Goal: Browse casually: Explore the website without a specific task or goal

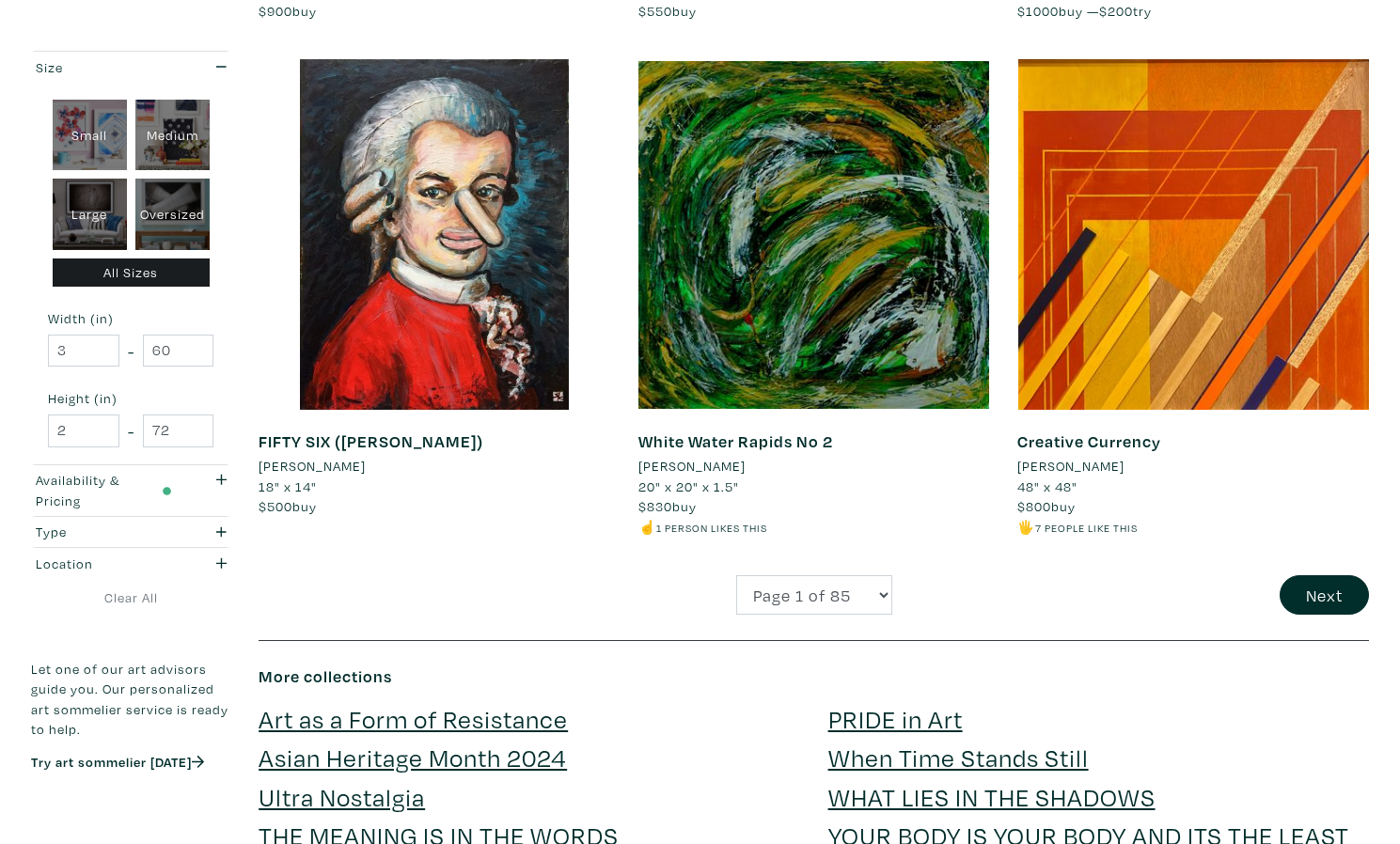
scroll to position [4178, 0]
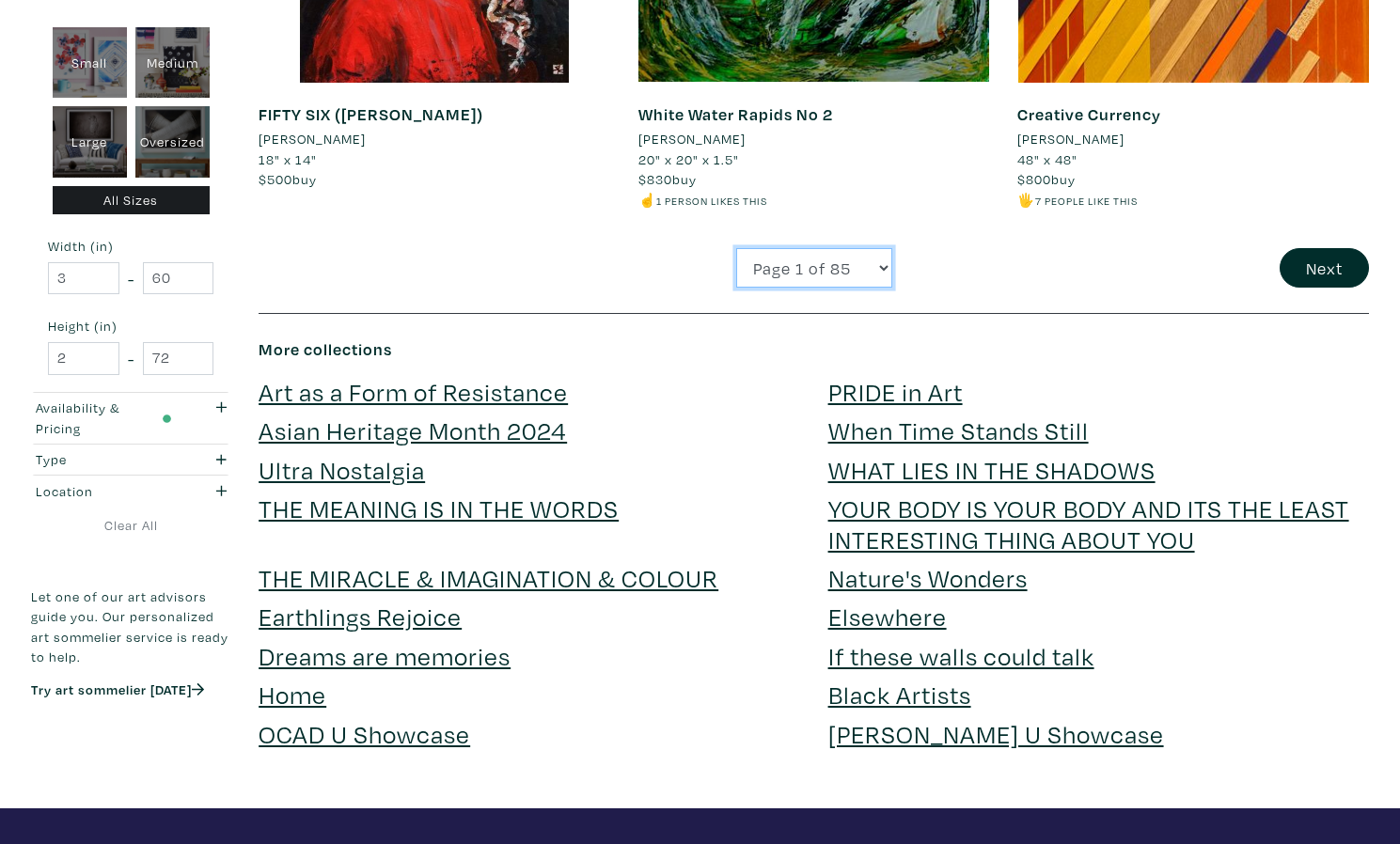
click at [744, 266] on select "Page 1 of 85 Page 2 of 85 Page 3 of 85 Page 4 of 85 Page 5 of 85 Page 6 of 85 P…" at bounding box center [813, 268] width 156 height 40
select select "2"
click at [736, 248] on select "Page 1 of 85 Page 2 of 85 Page 3 of 85 Page 4 of 85 Page 5 of 85 Page 6 of 85 P…" at bounding box center [813, 268] width 156 height 40
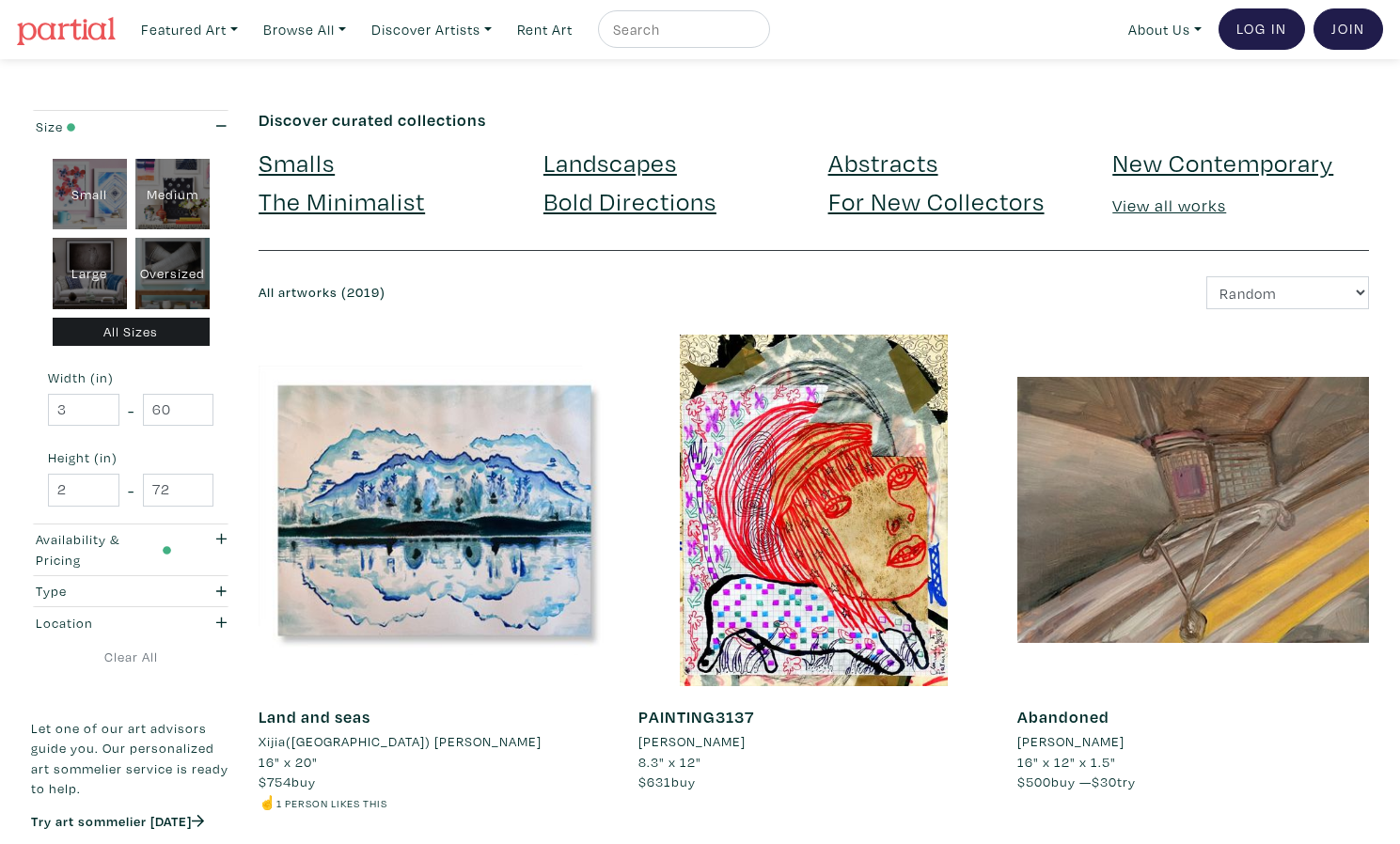
scroll to position [3, 0]
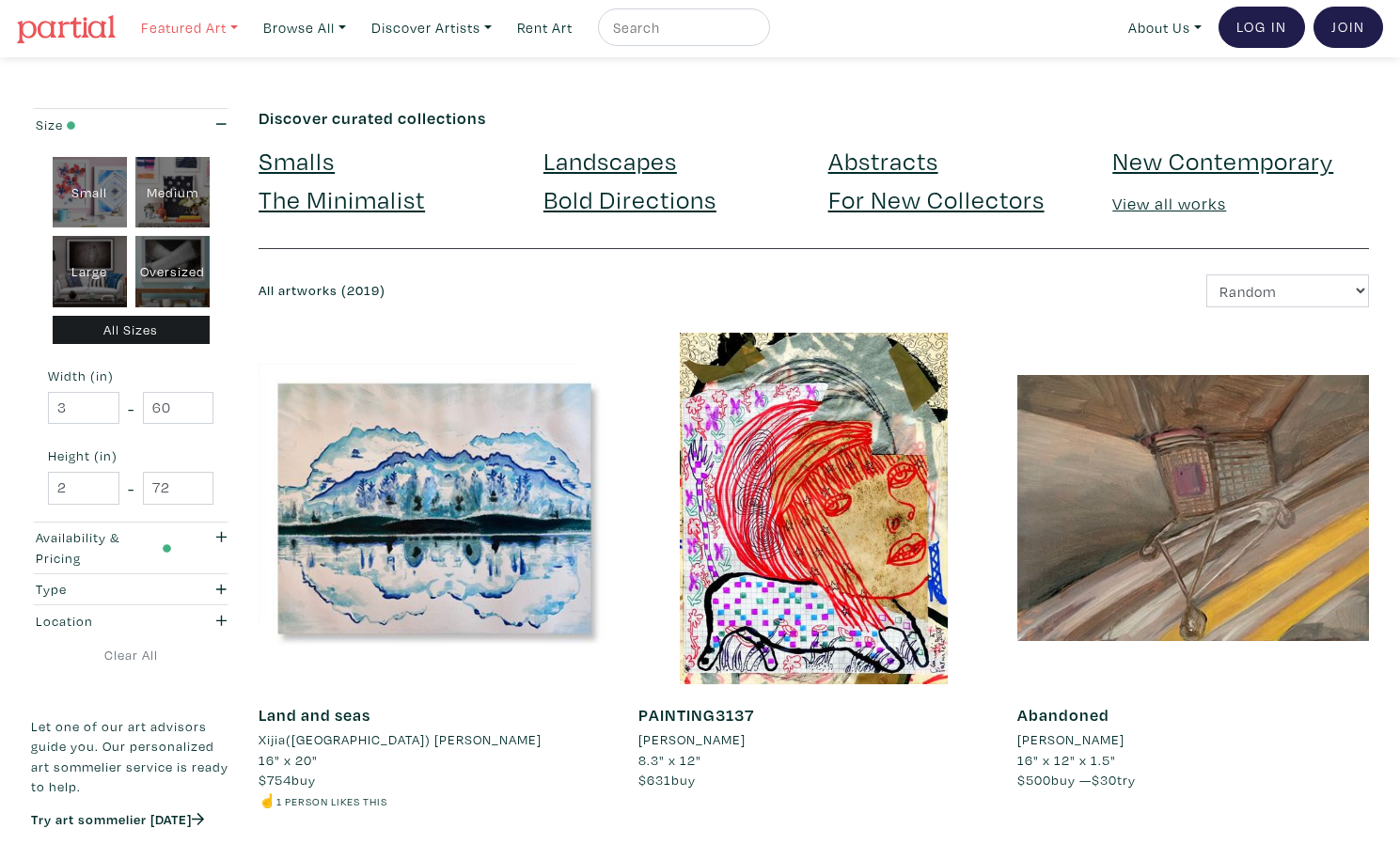
click at [212, 34] on link "Featured Art" at bounding box center [189, 27] width 114 height 38
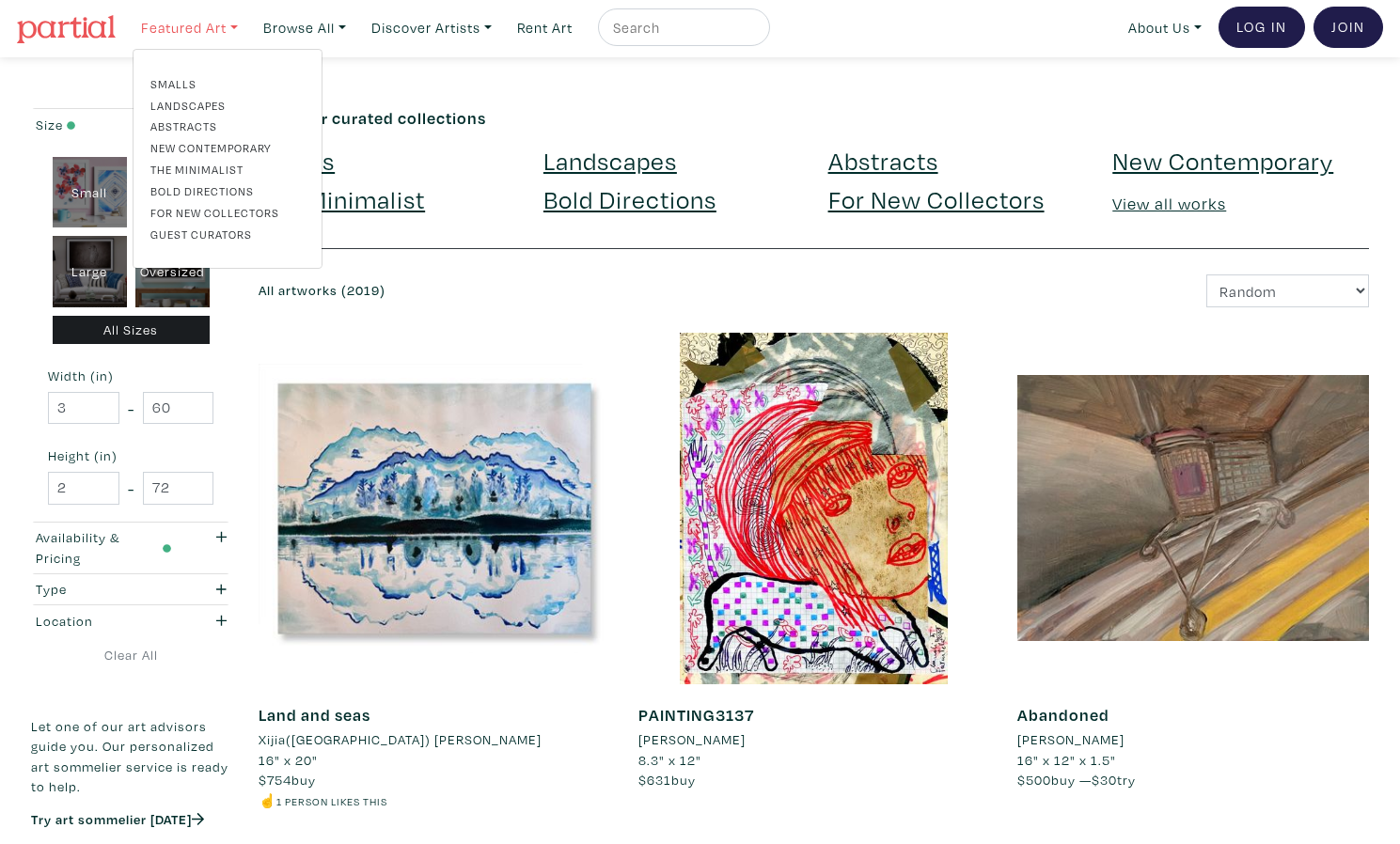
scroll to position [0, 0]
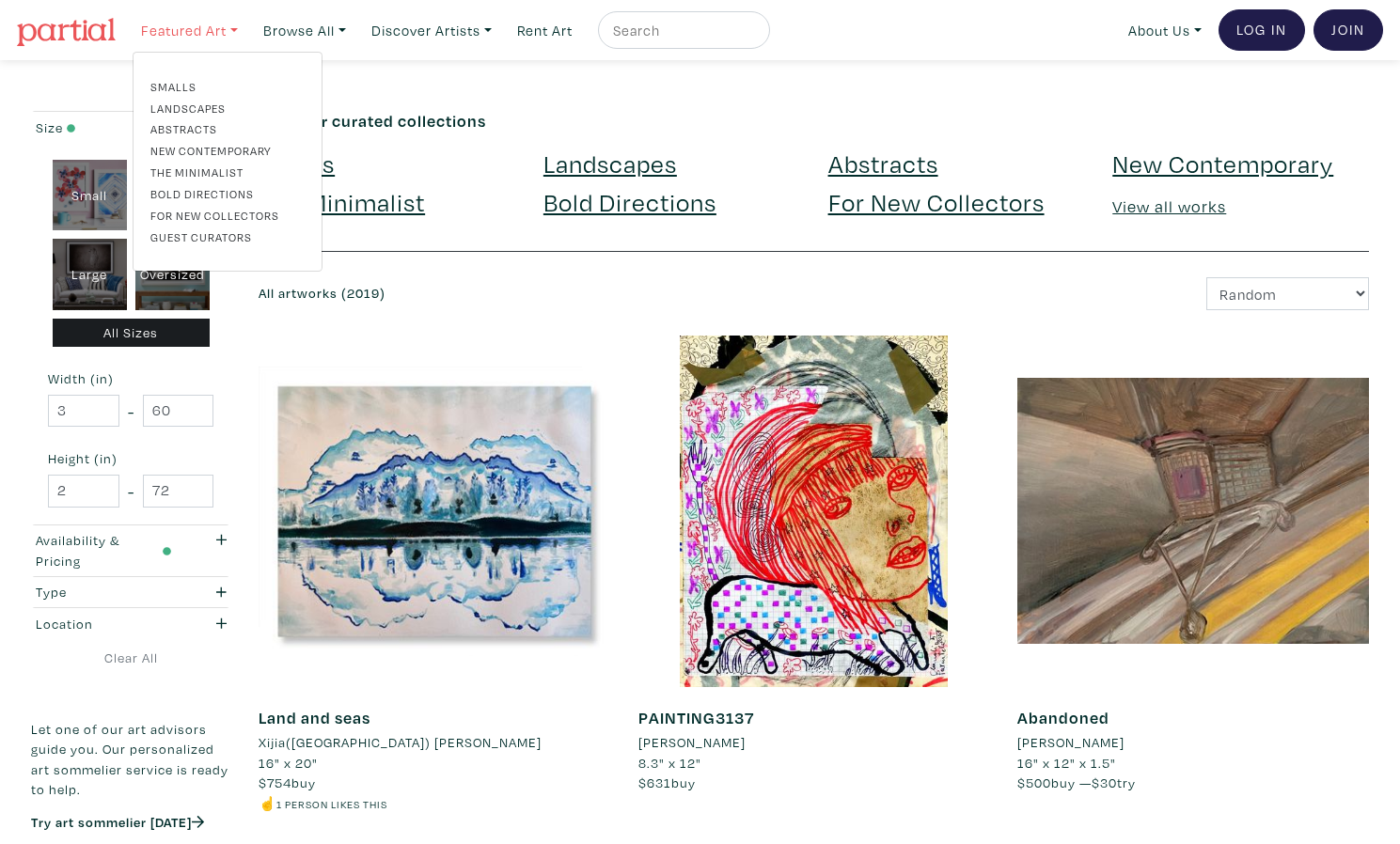
click at [212, 34] on link "Featured Art" at bounding box center [189, 29] width 114 height 38
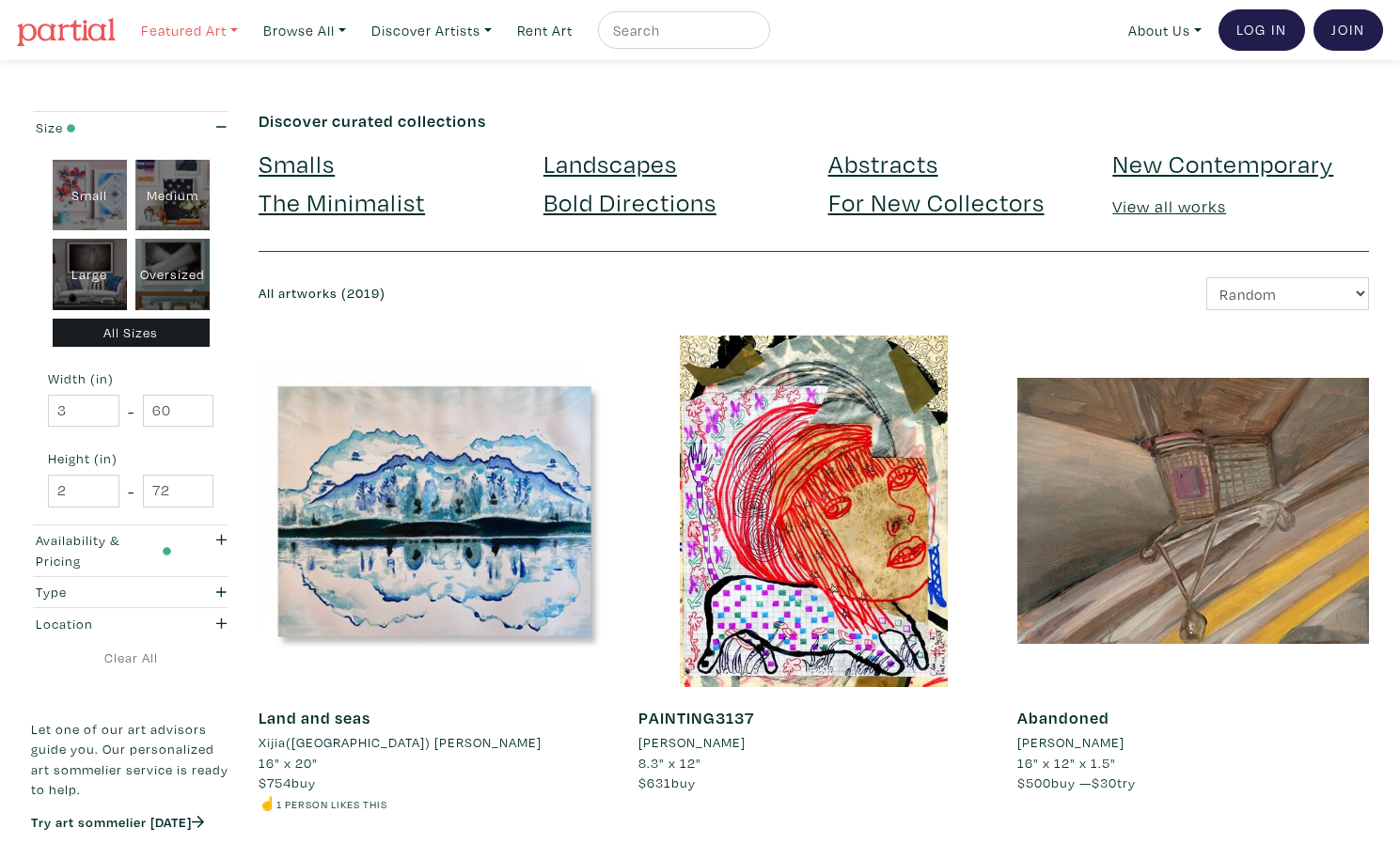
click at [212, 33] on link "Featured Art" at bounding box center [189, 29] width 114 height 38
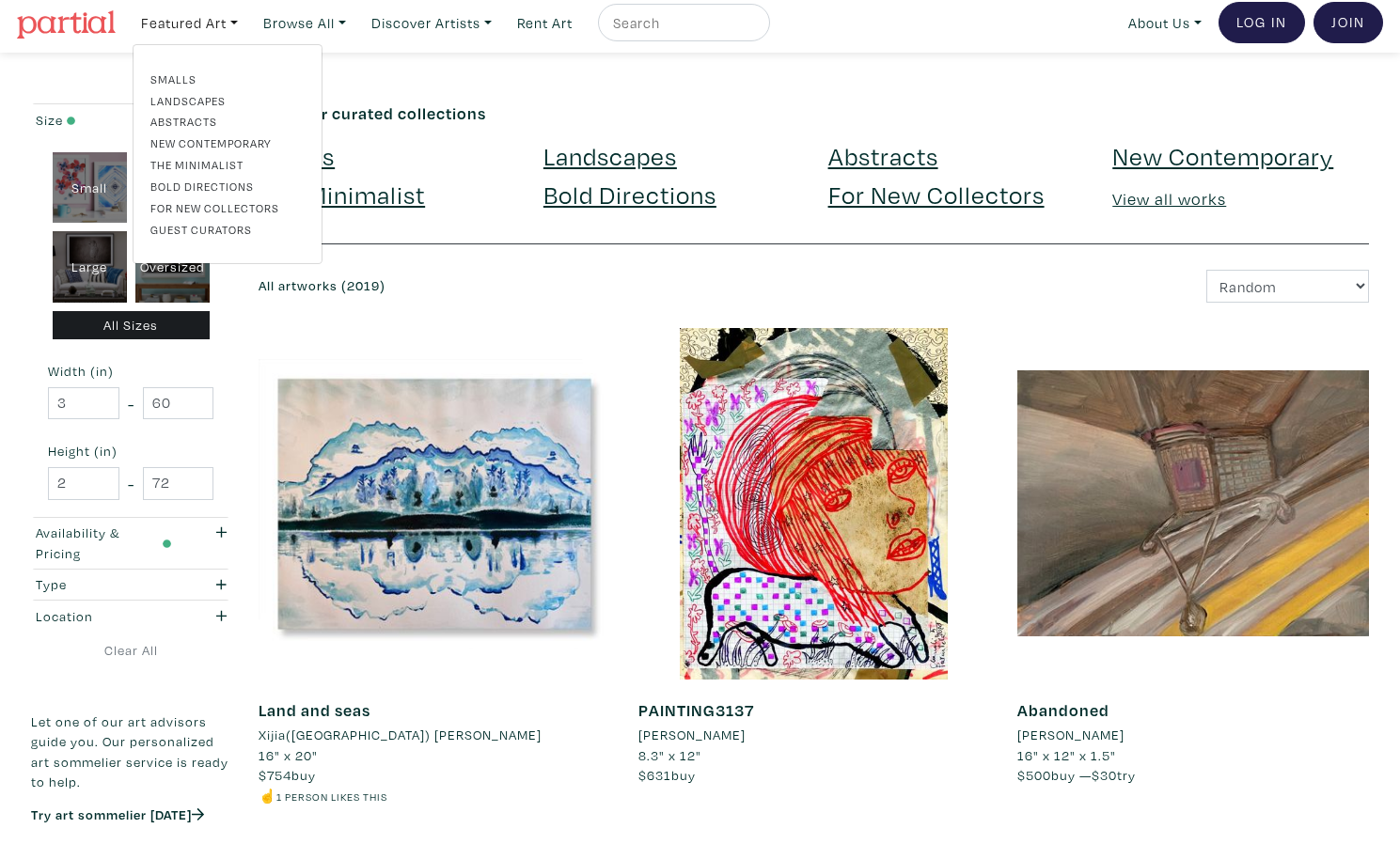
scroll to position [1, 0]
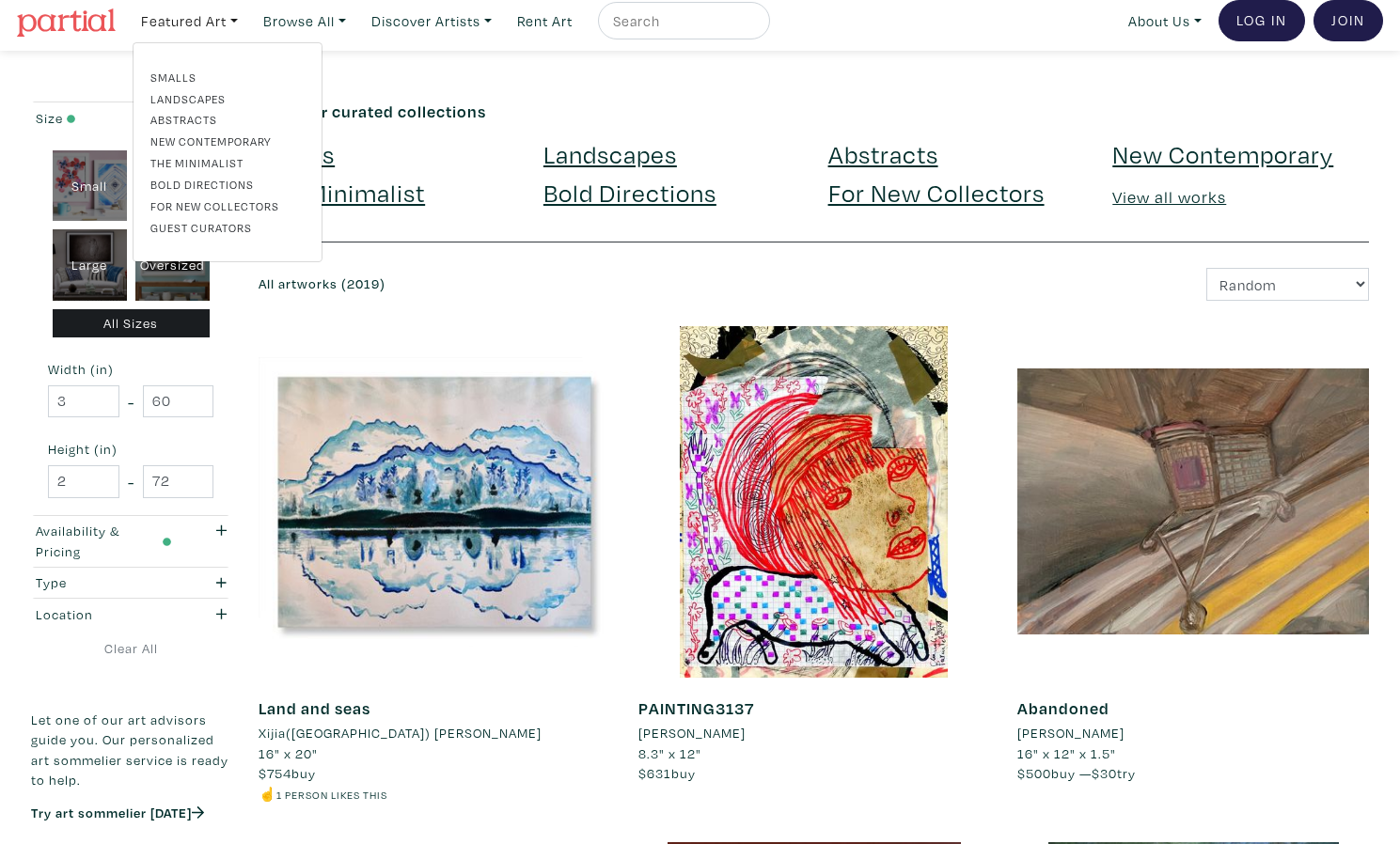
click at [206, 129] on div "Smalls Landscapes Abstracts New Contemporary The Minimalist Bold Directions For…" at bounding box center [228, 152] width 182 height 168
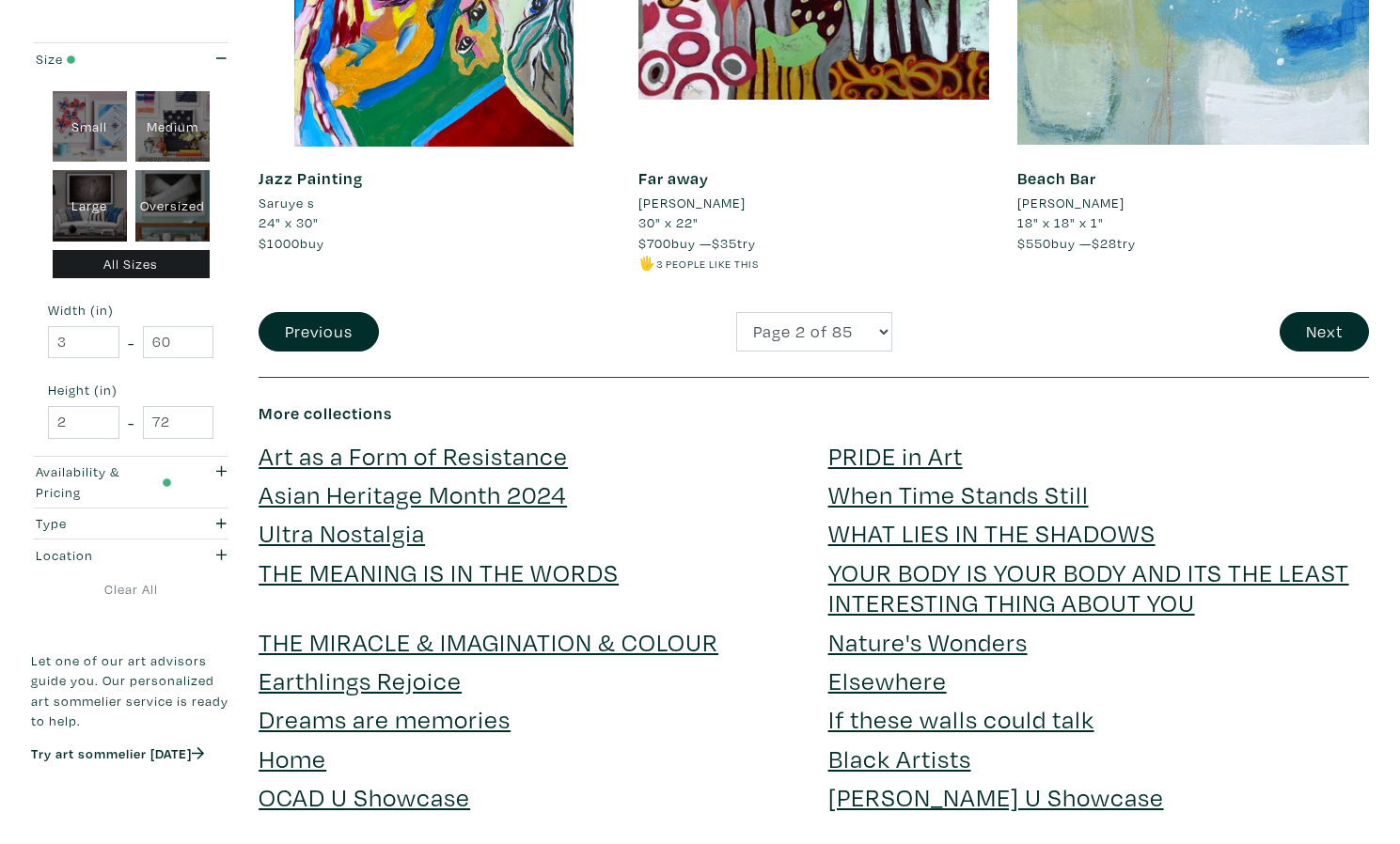
scroll to position [4195, 0]
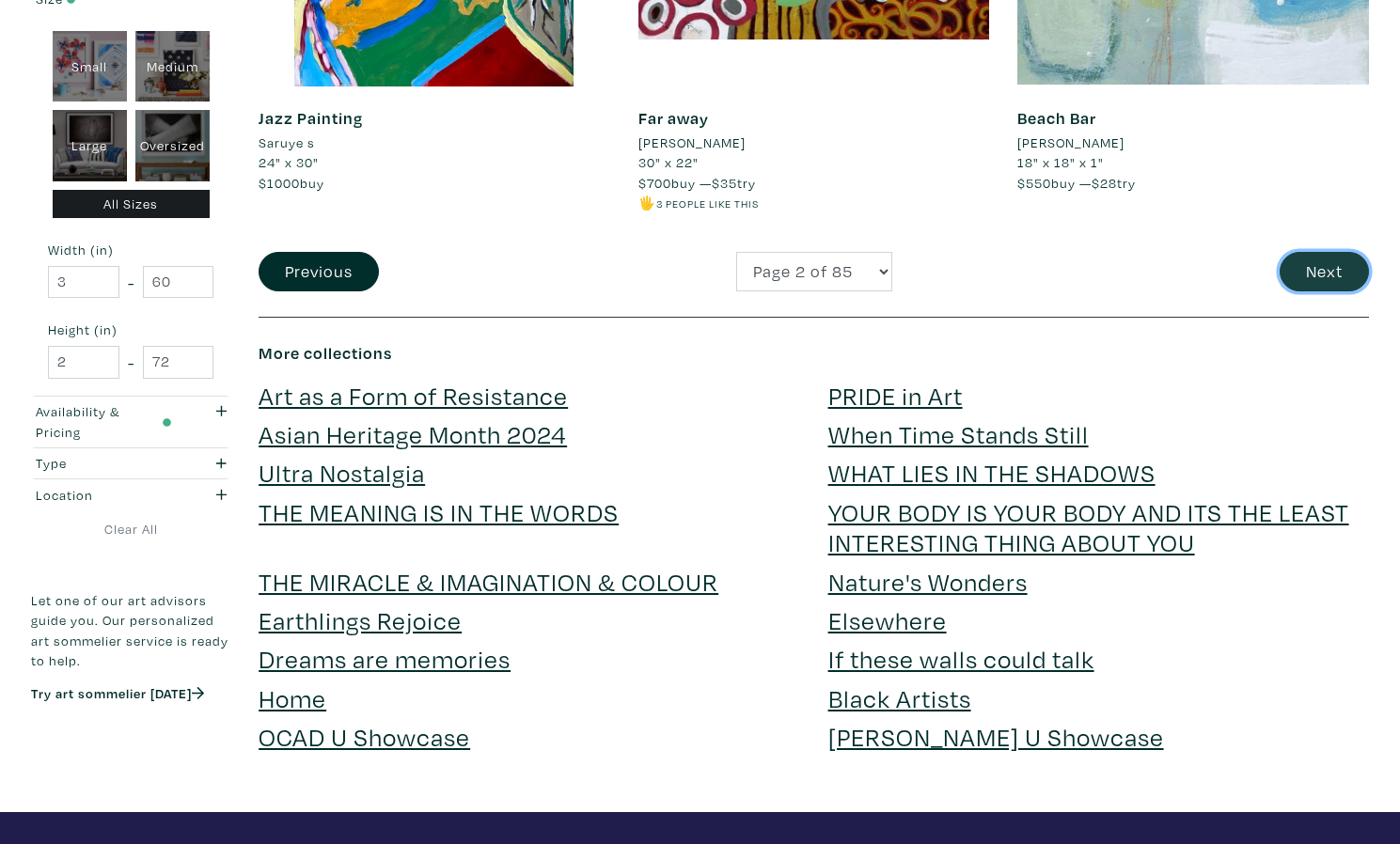
click at [1296, 259] on button "Next" at bounding box center [1323, 272] width 89 height 40
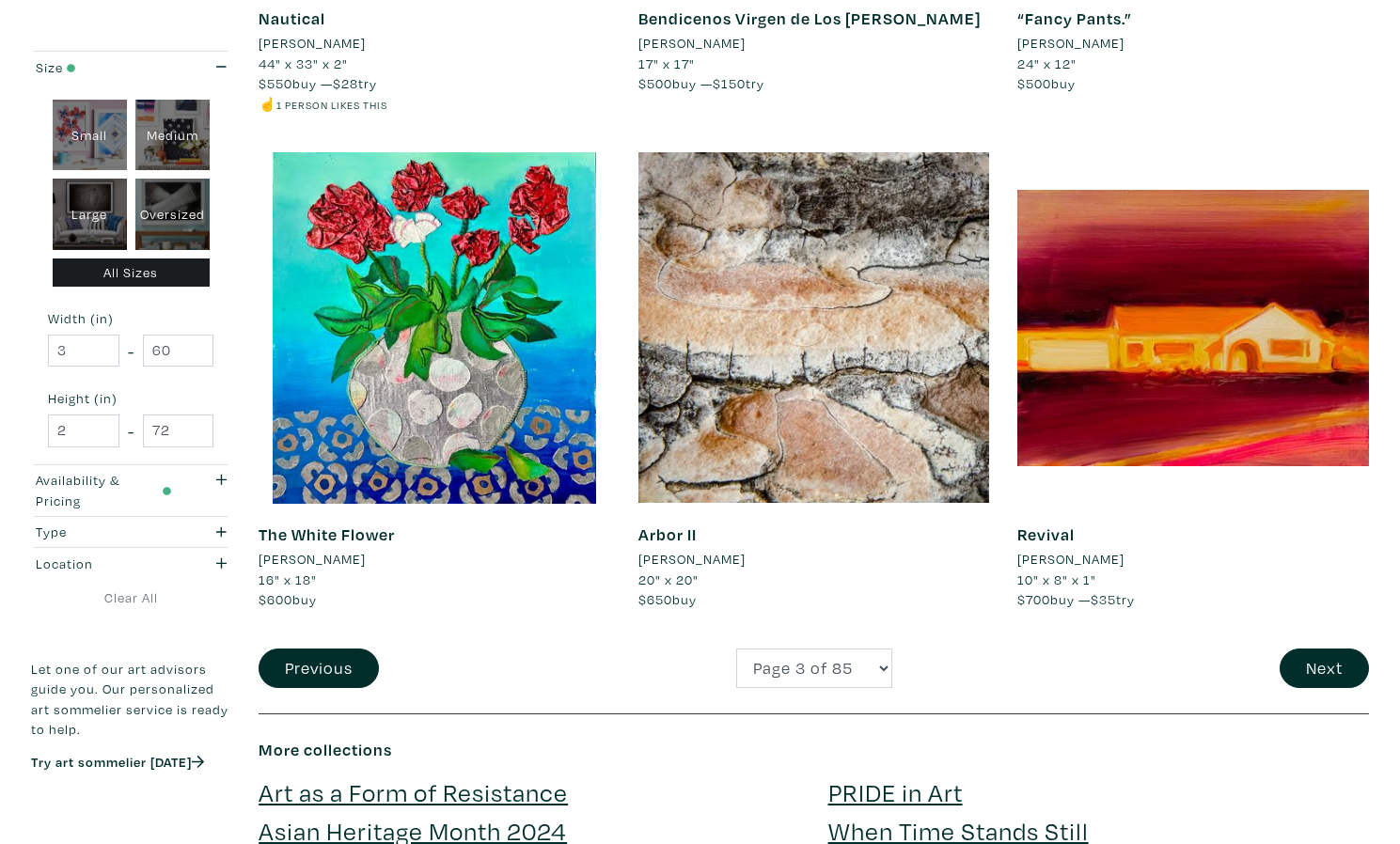
scroll to position [3818, 0]
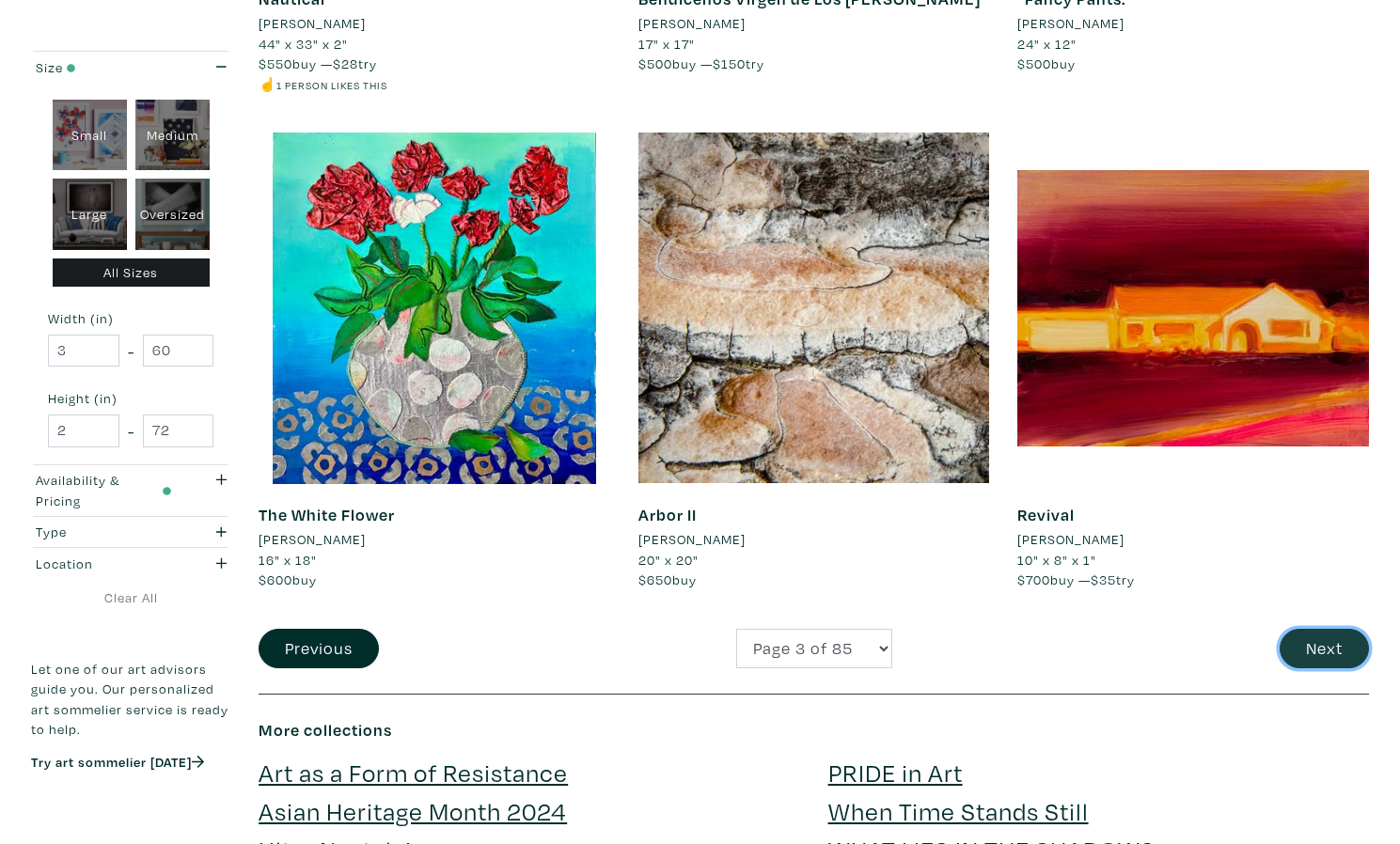
click at [1330, 629] on button "Next" at bounding box center [1323, 649] width 89 height 40
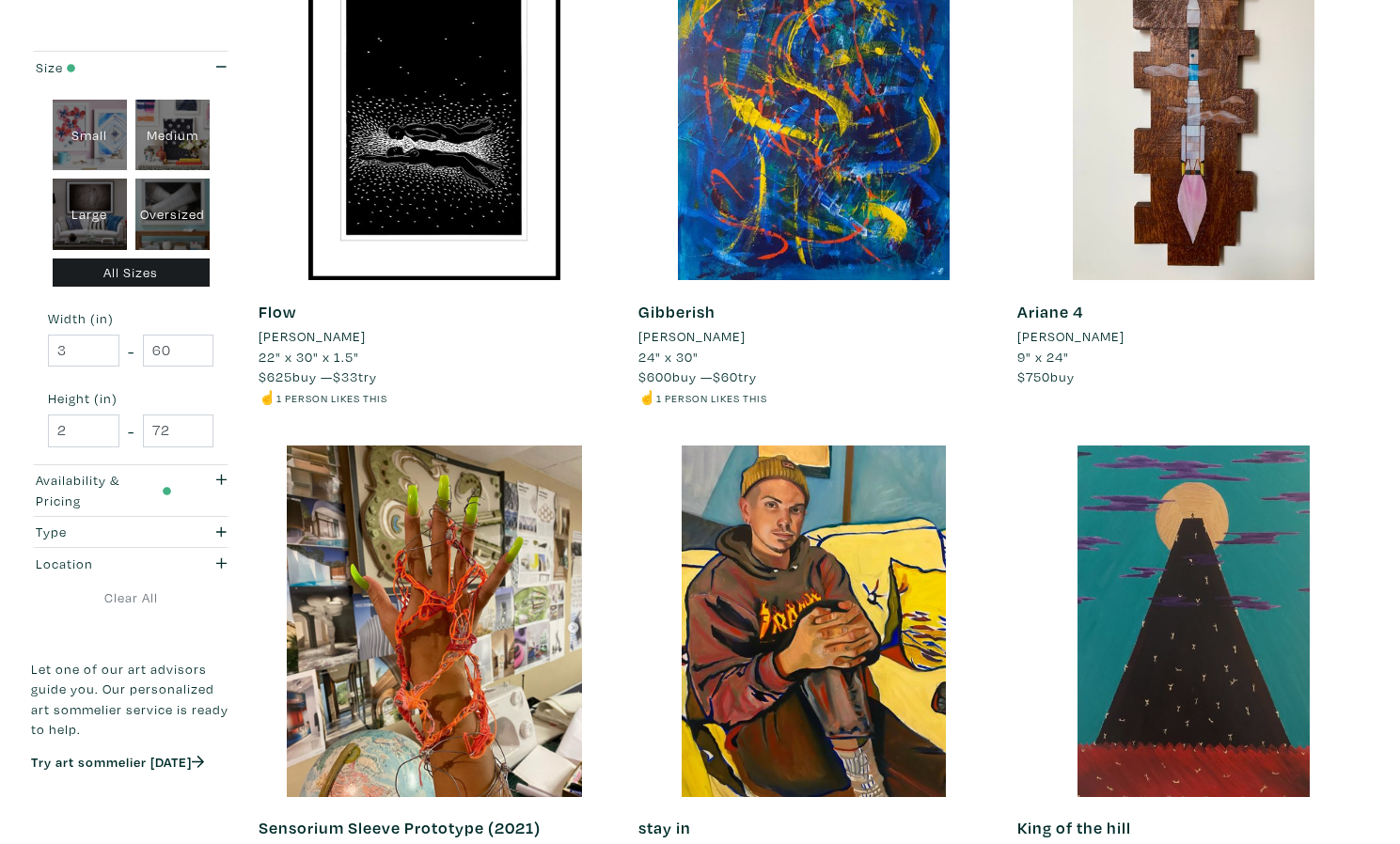
scroll to position [3755, 0]
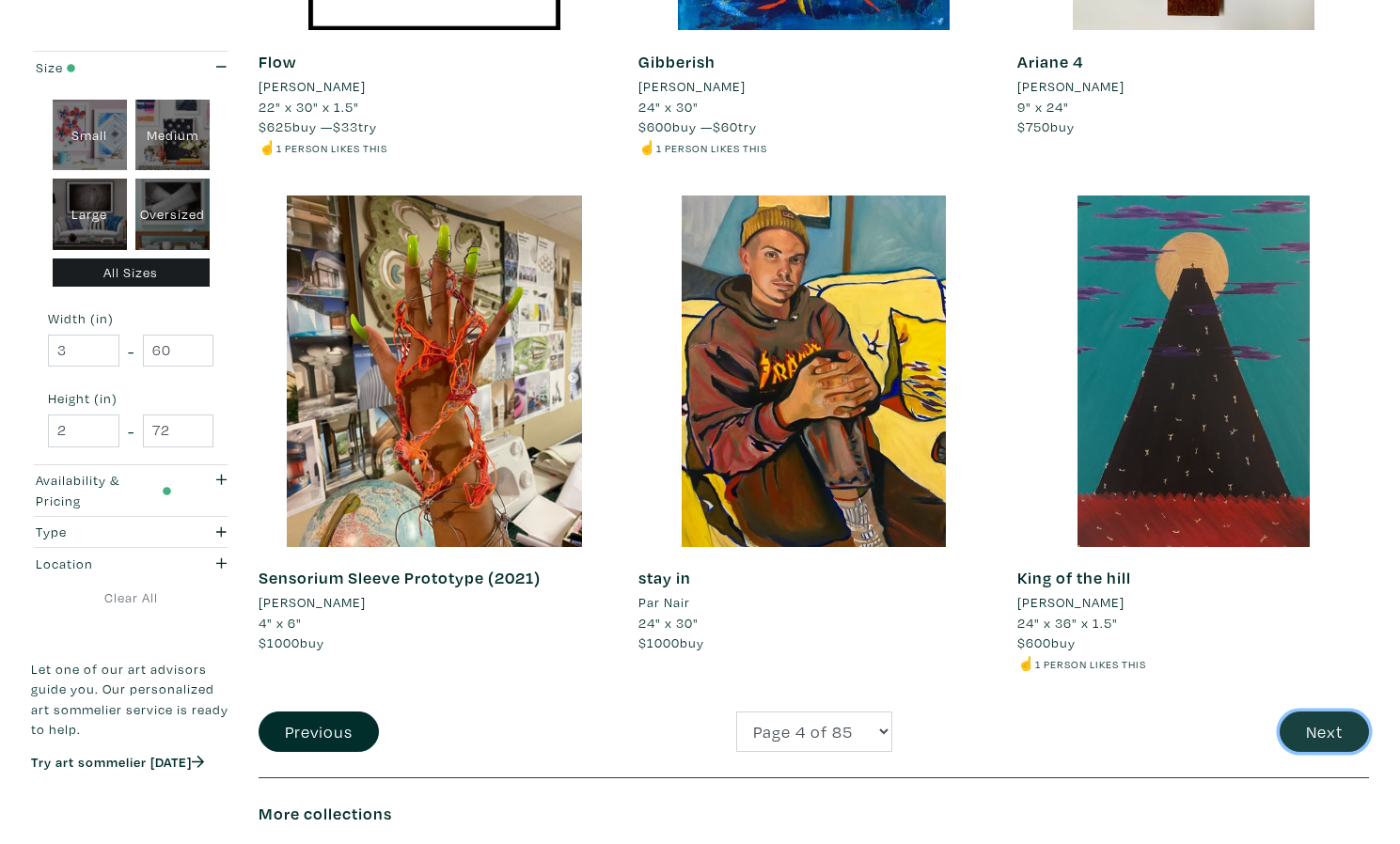
click at [1323, 716] on button "Next" at bounding box center [1323, 731] width 89 height 40
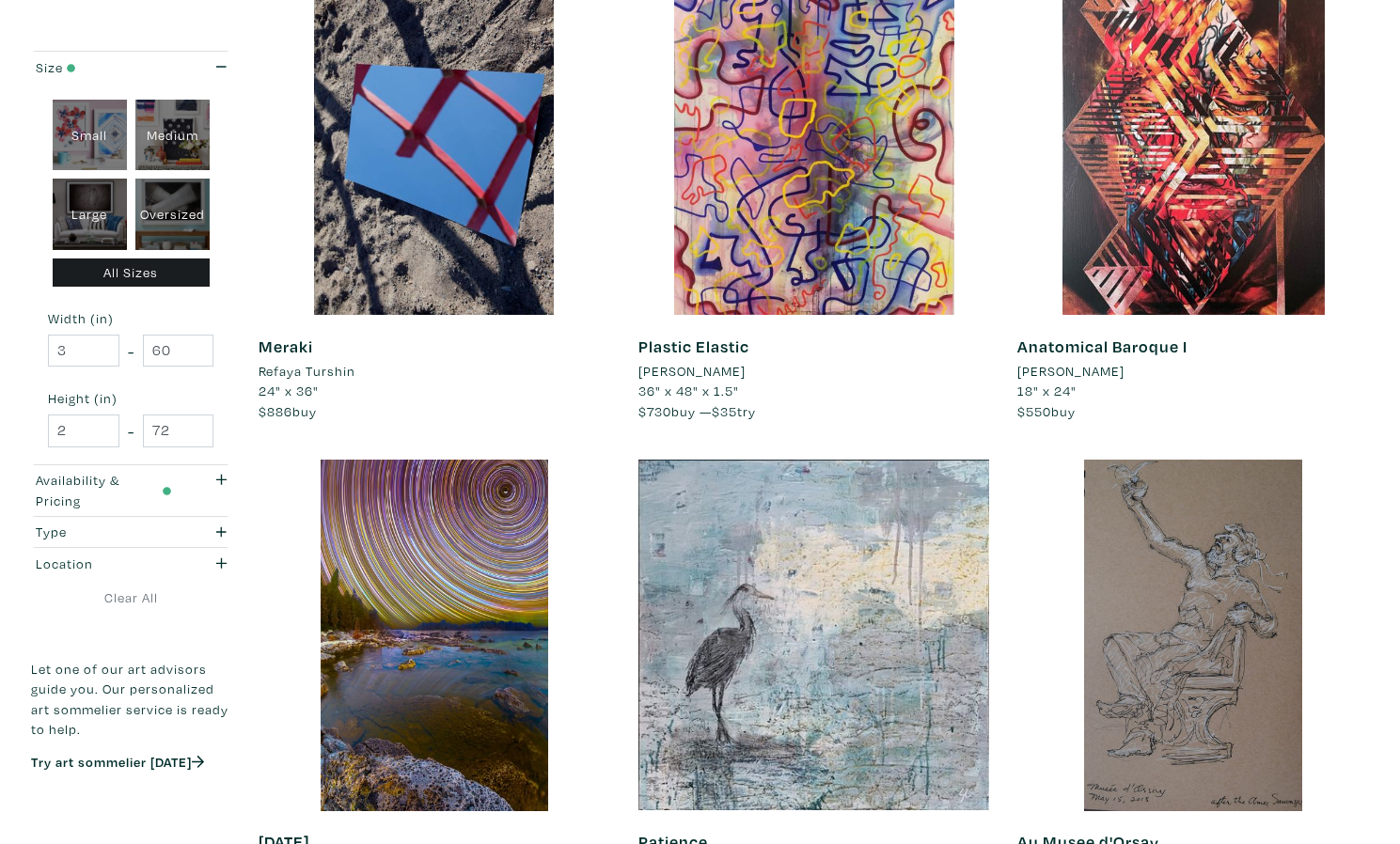
scroll to position [1129, 0]
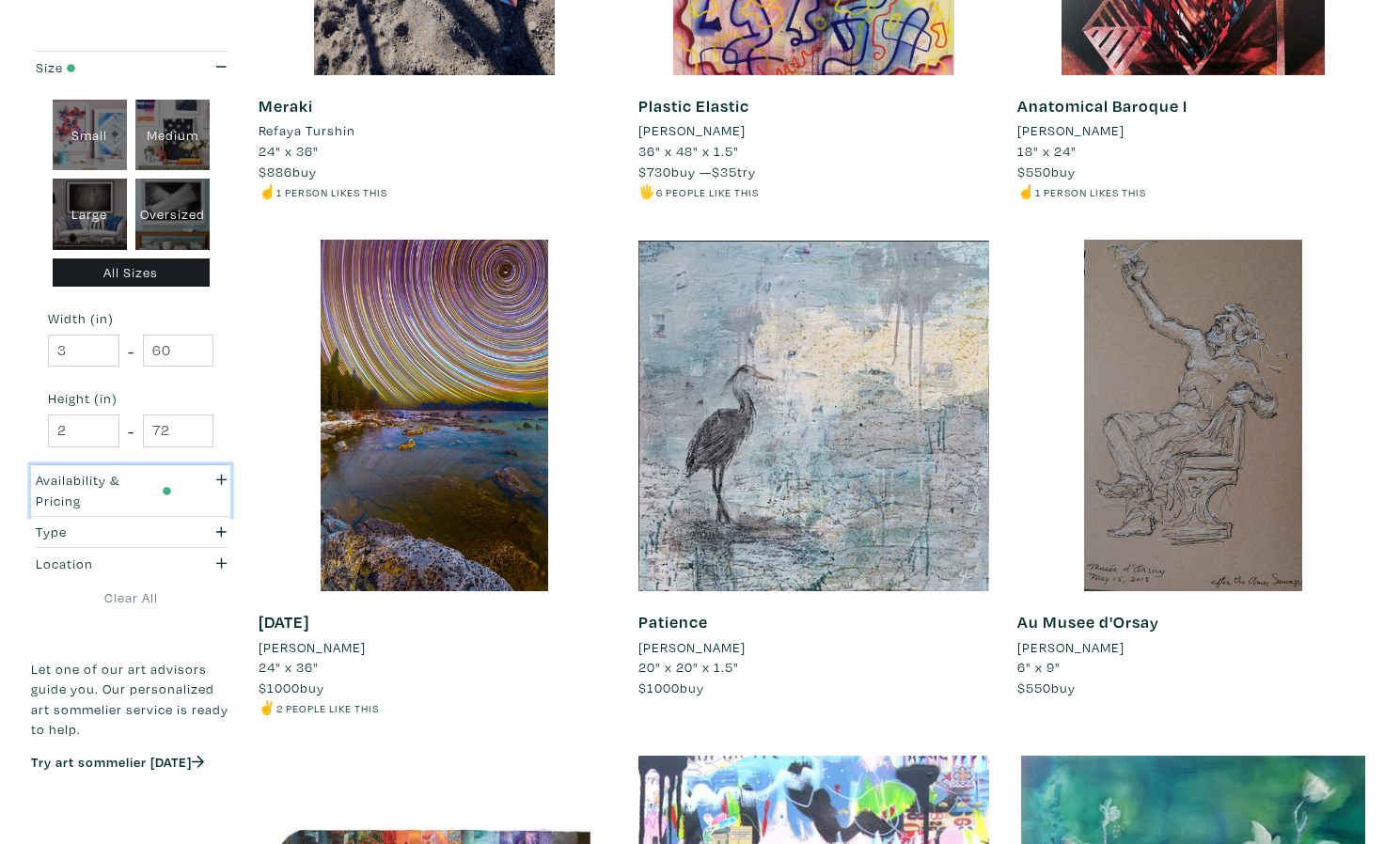
drag, startPoint x: 132, startPoint y: 497, endPoint x: 146, endPoint y: 509, distance: 18.4
click at [132, 497] on div "Availability & Pricing" at bounding box center [103, 490] width 136 height 40
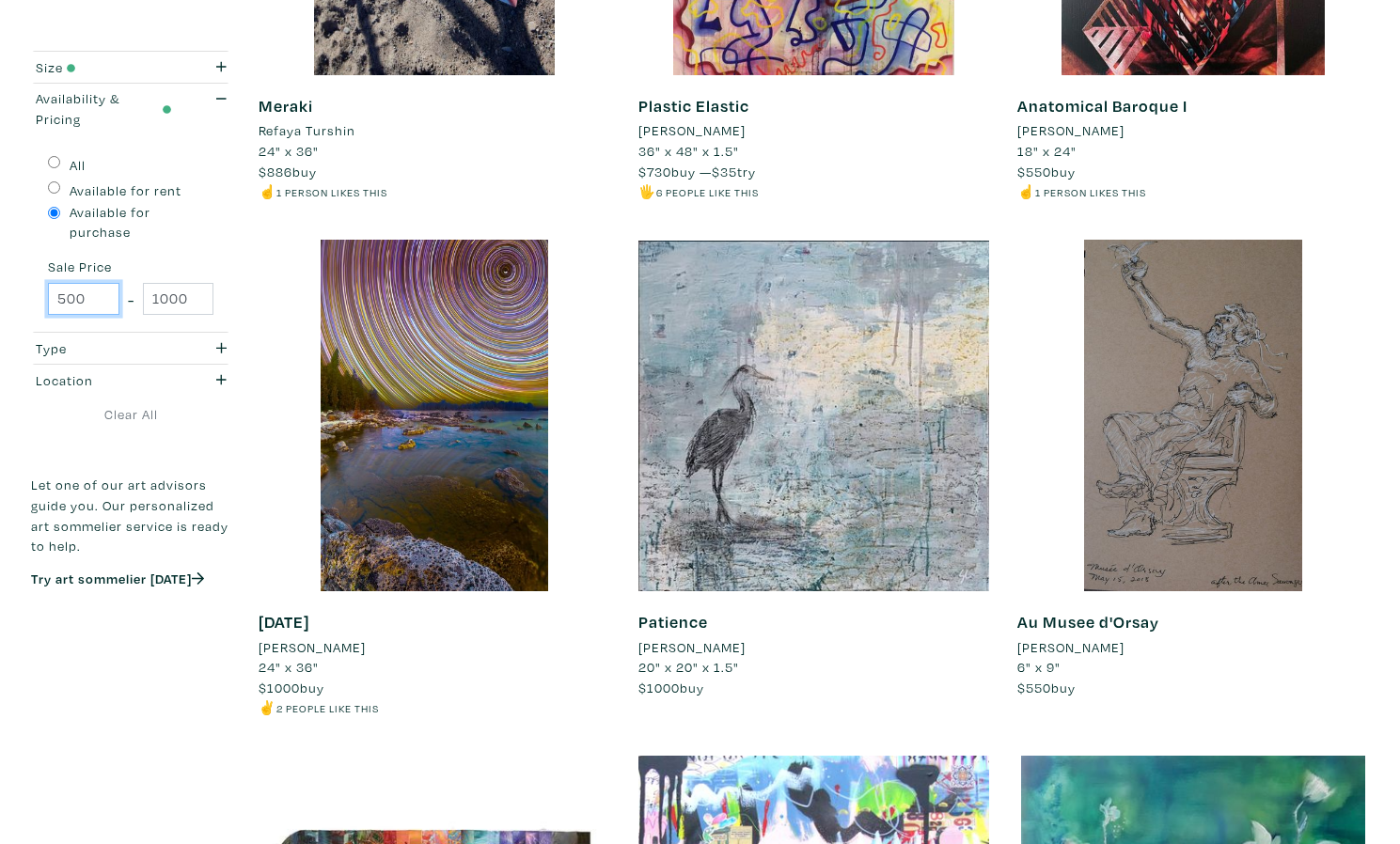
click at [78, 283] on input "500" at bounding box center [83, 299] width 72 height 33
type input "1000"
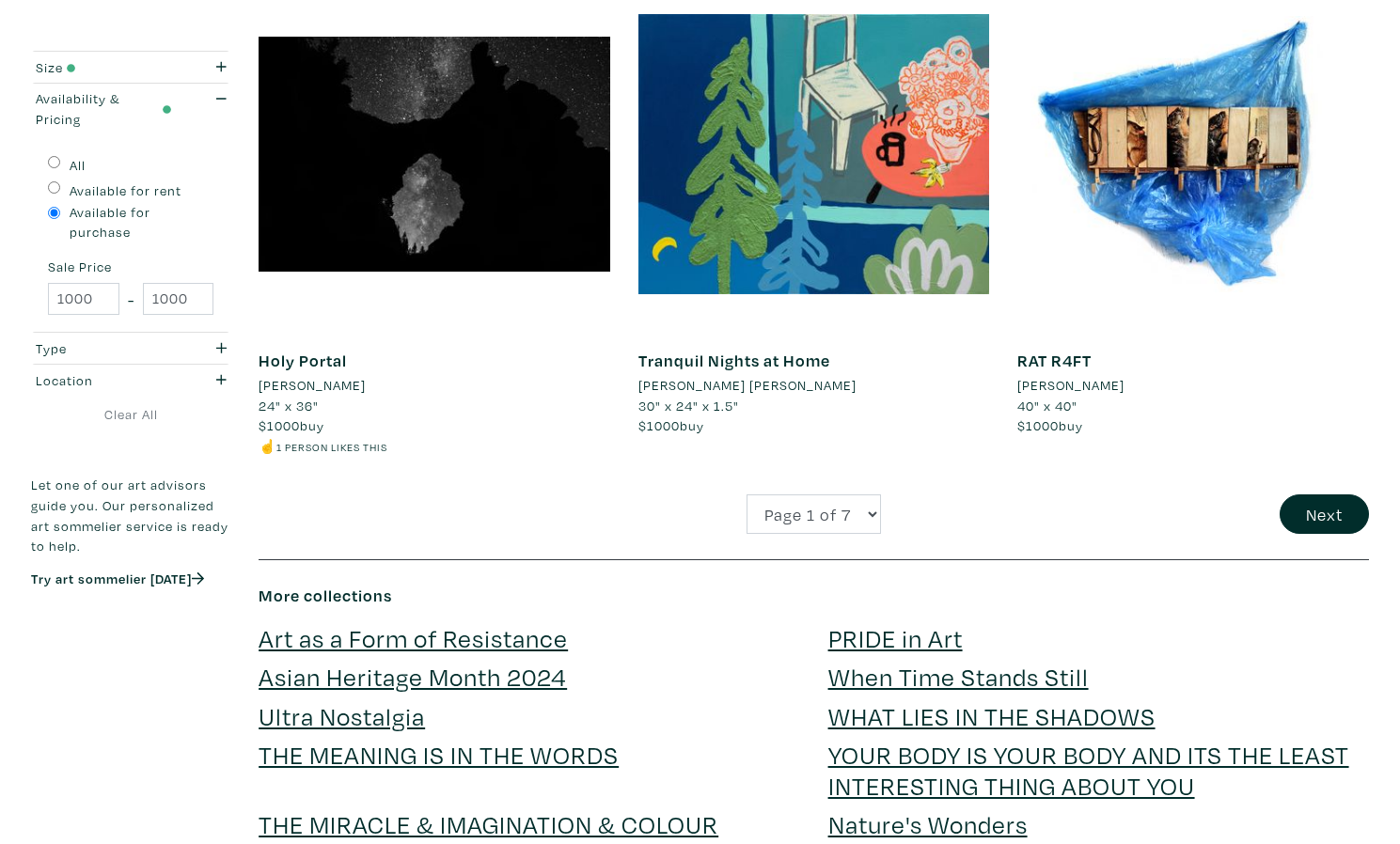
scroll to position [4208, 0]
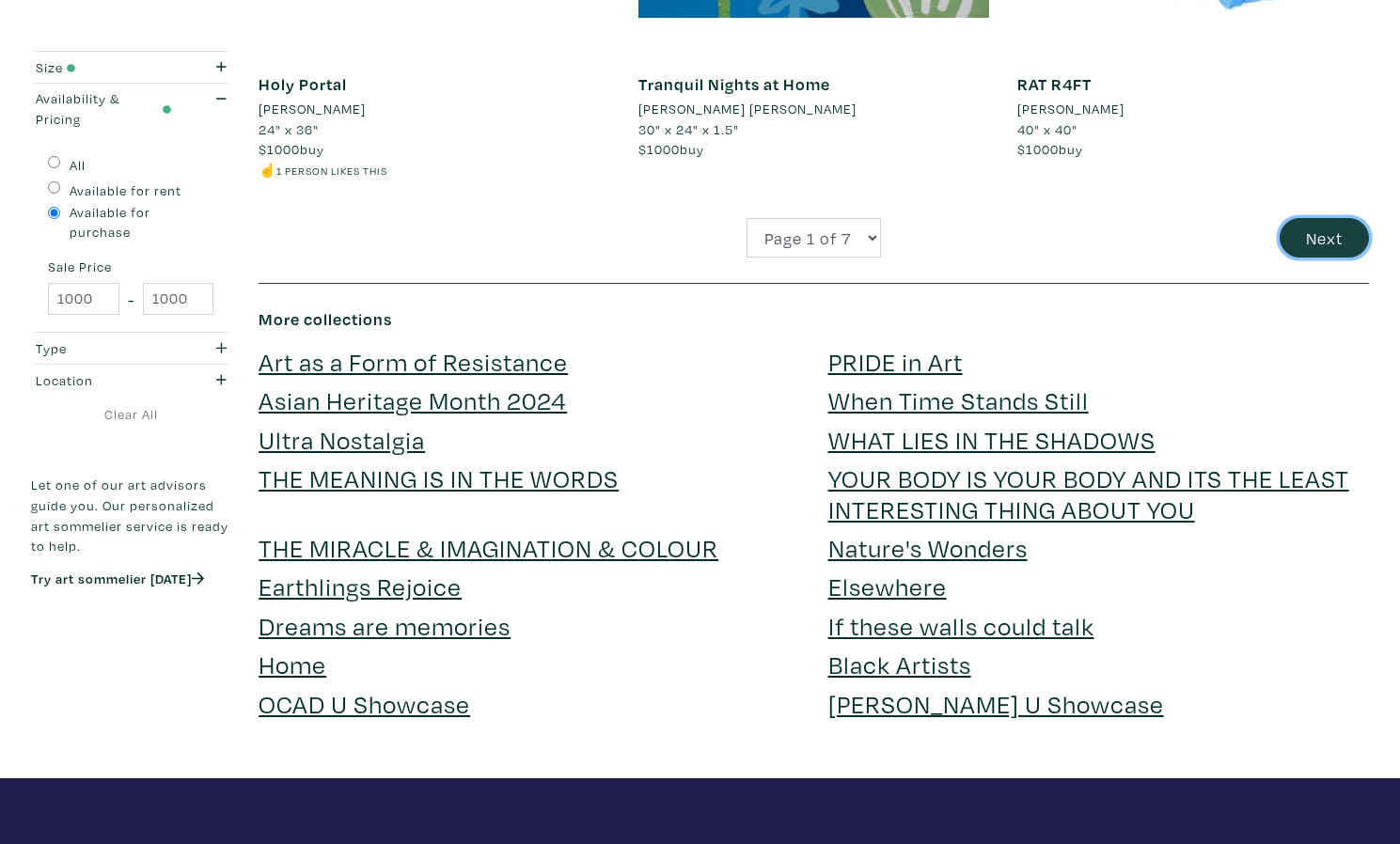
click at [1297, 230] on button "Next" at bounding box center [1323, 237] width 89 height 40
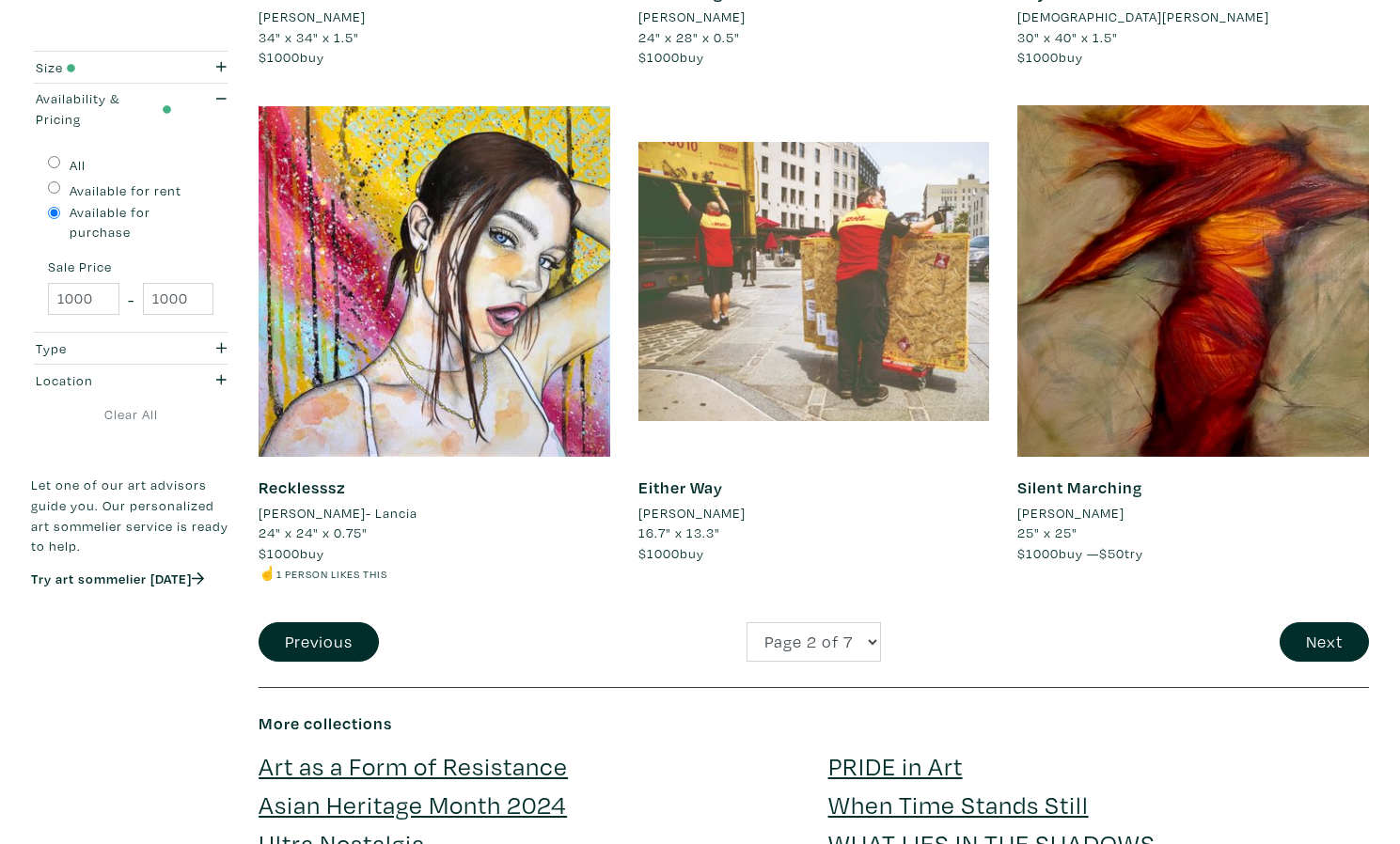
scroll to position [3976, 0]
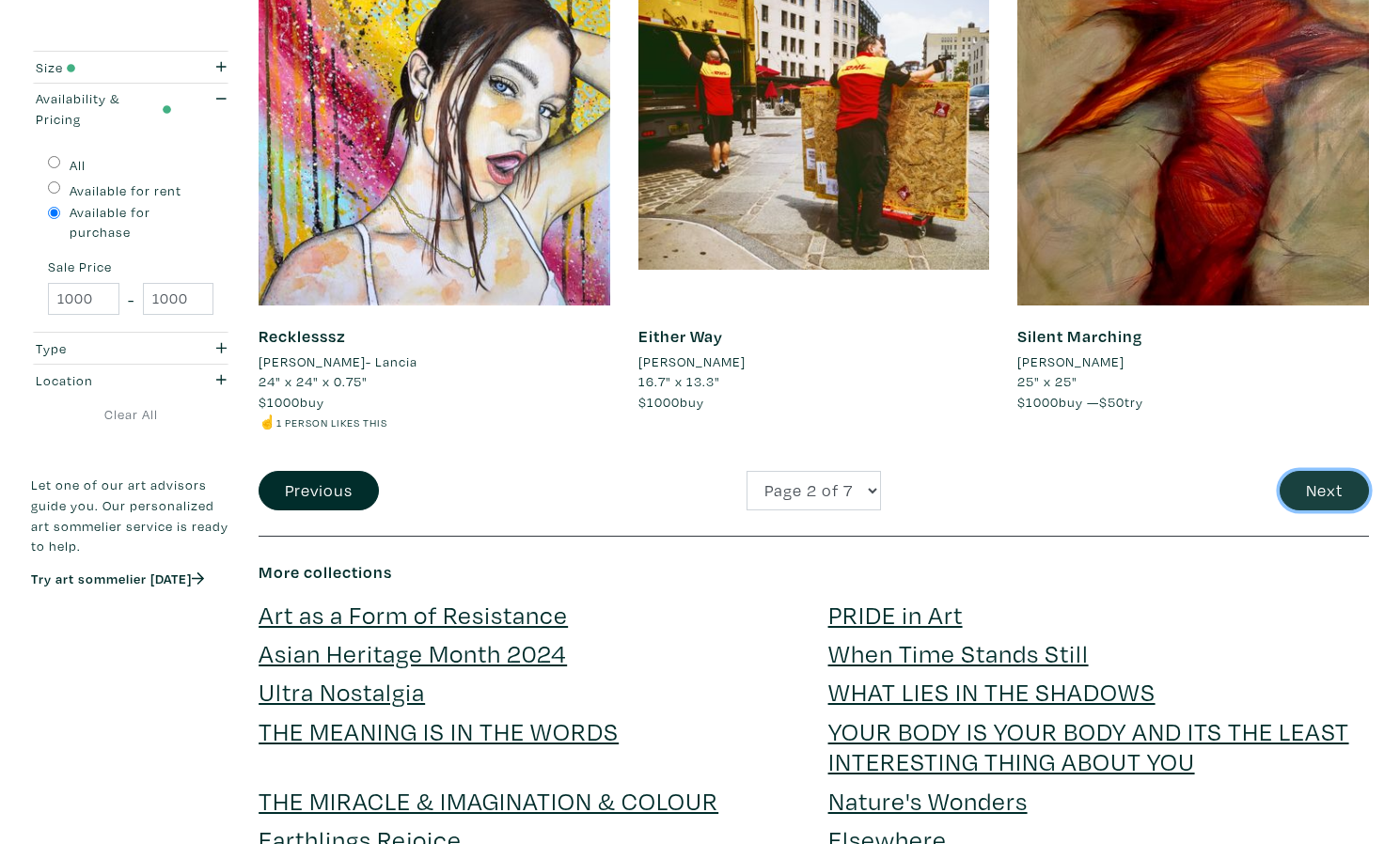
click at [1317, 505] on button "Next" at bounding box center [1323, 491] width 89 height 40
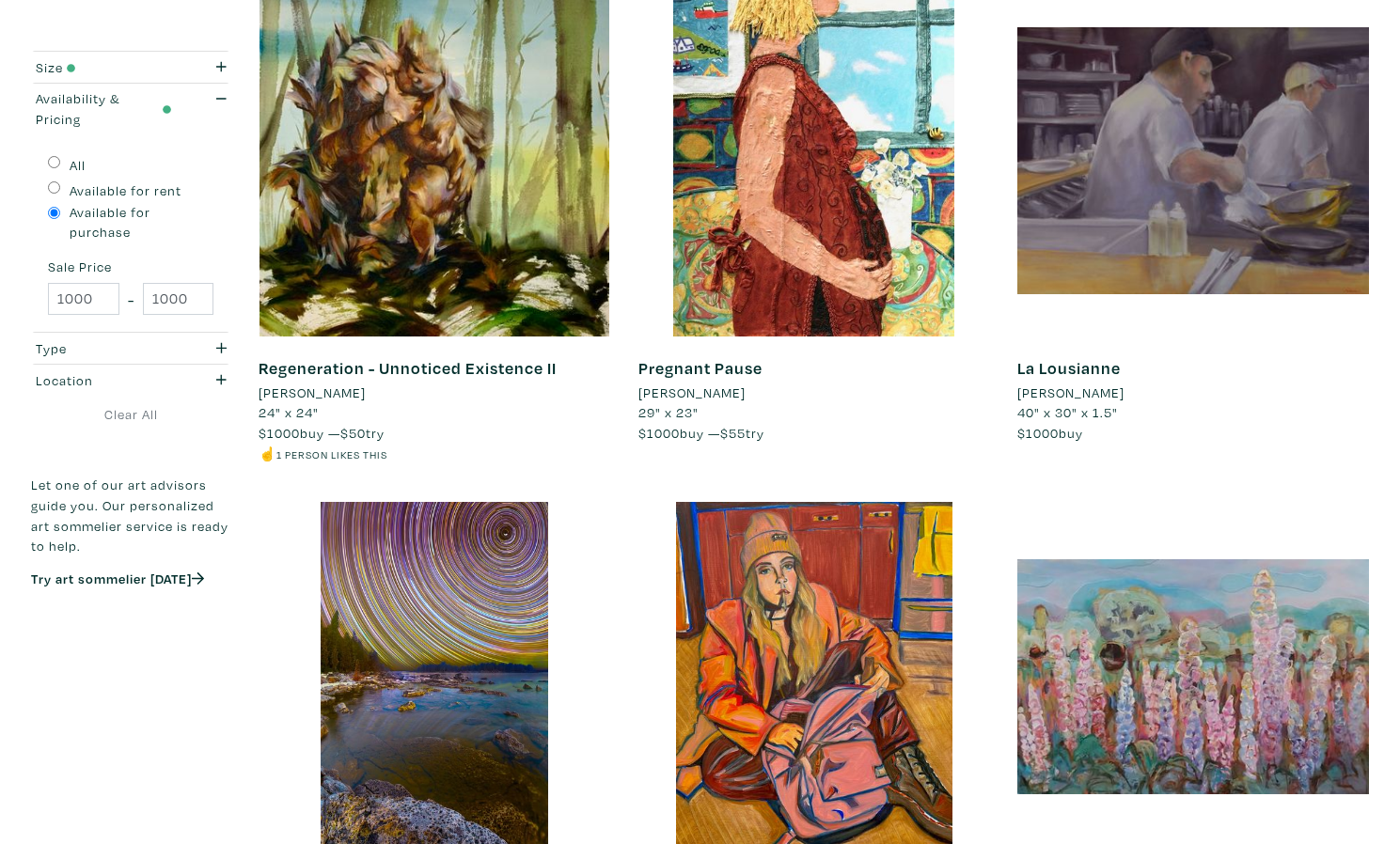
scroll to position [1058, 0]
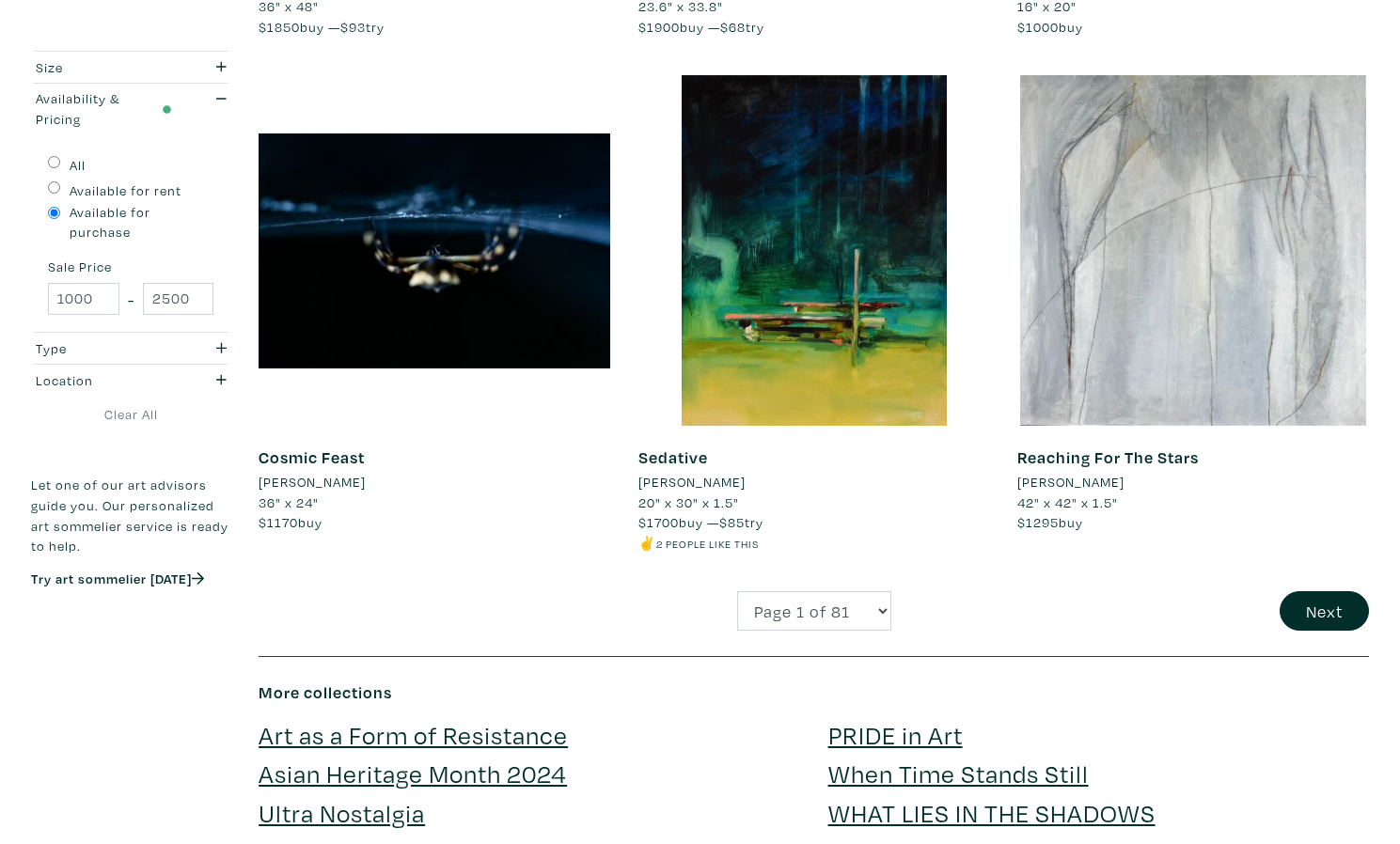
scroll to position [3850, 0]
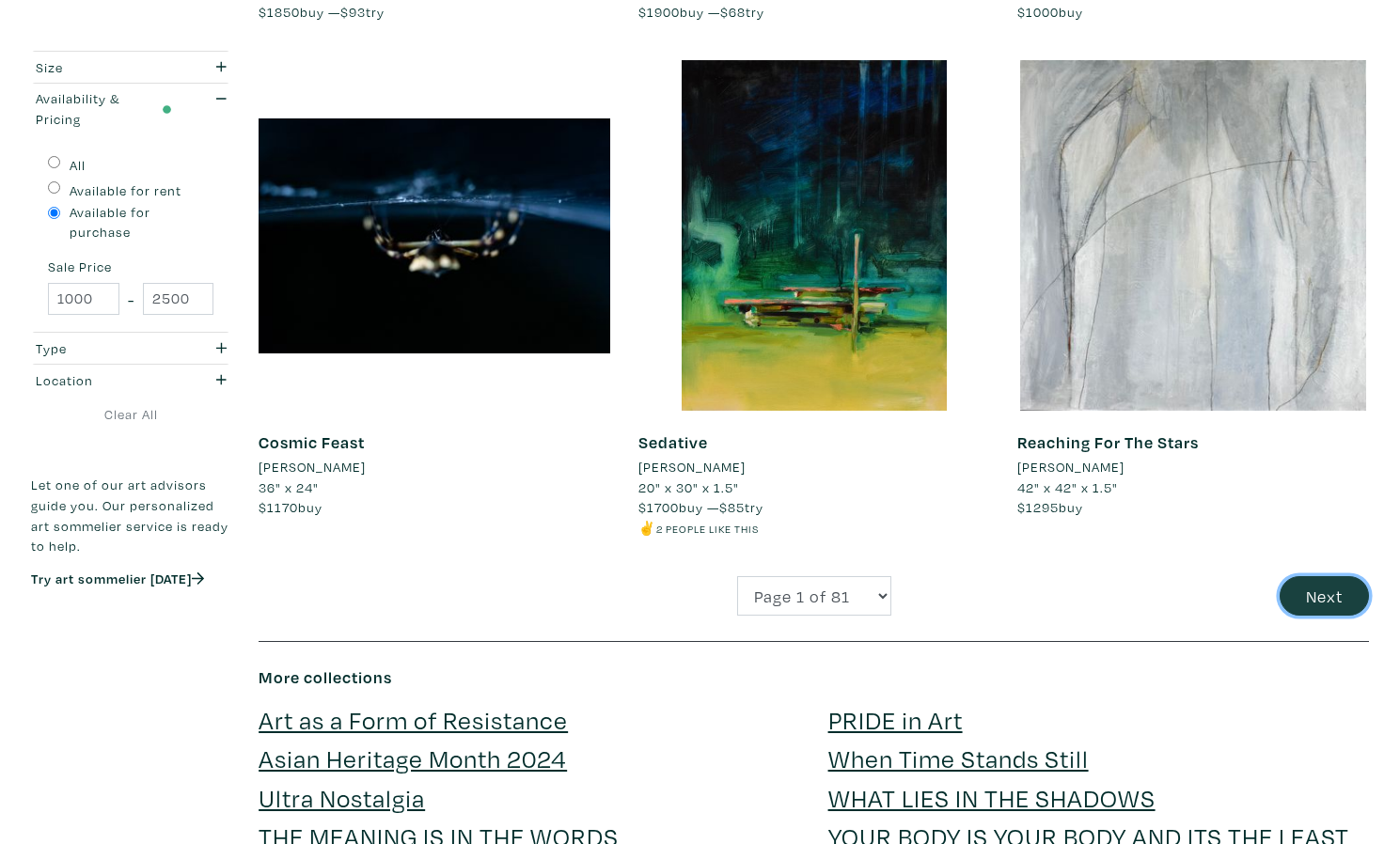
click at [1310, 583] on button "Next" at bounding box center [1323, 596] width 89 height 40
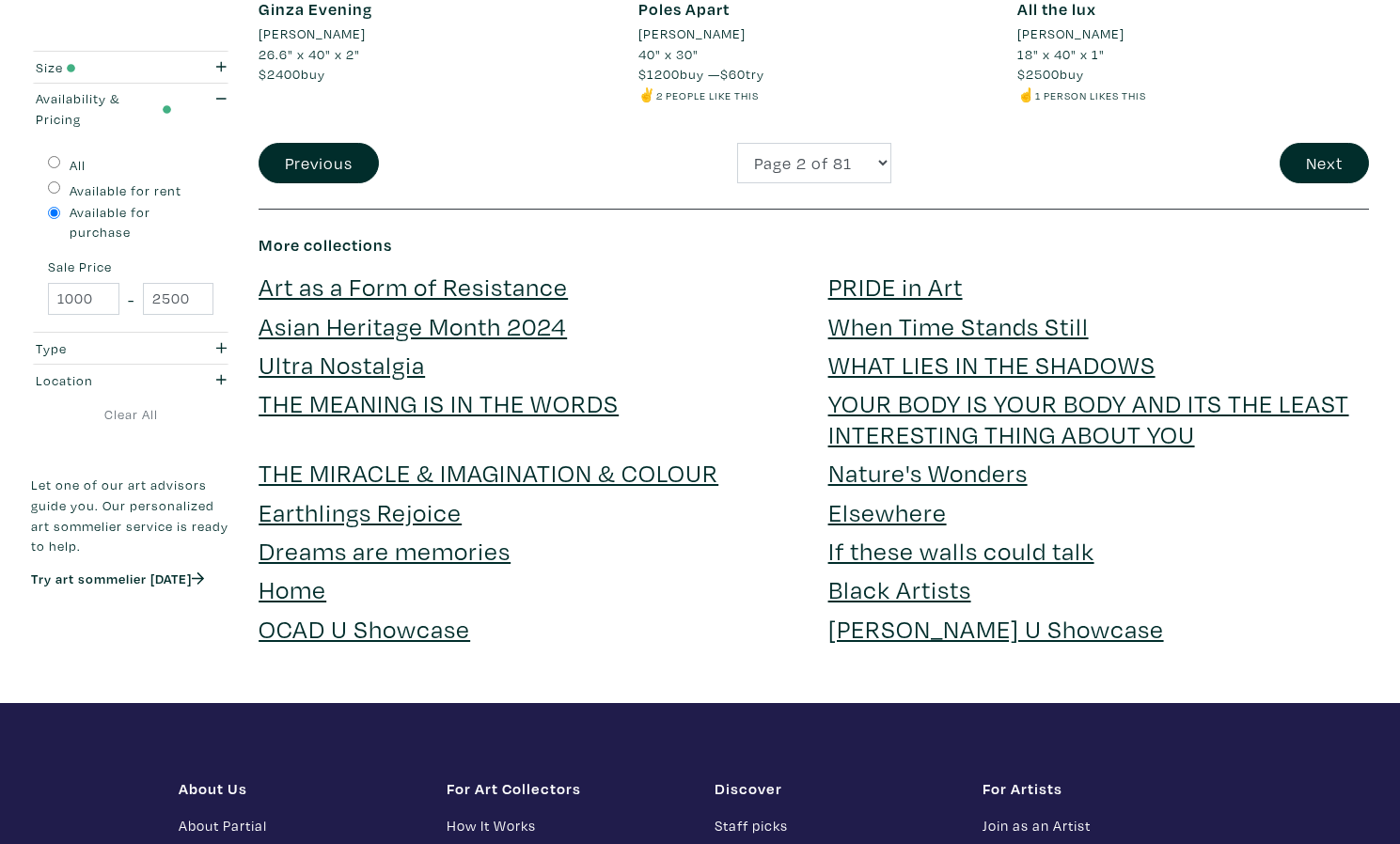
scroll to position [4491, 0]
